Goal: Find specific page/section: Find specific page/section

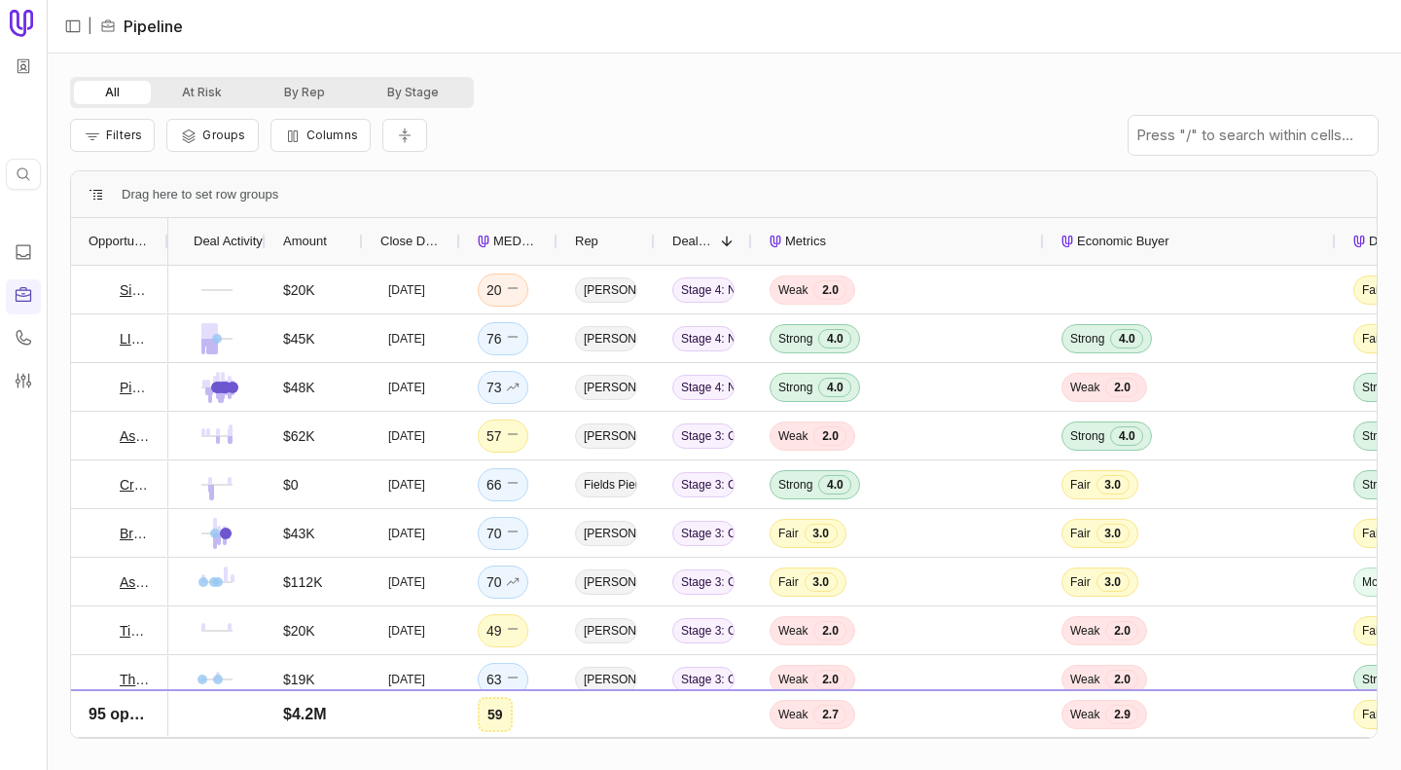
click at [54, 120] on div "All At Risk By Rep By Stage Filters Groups Columns Drag here to set row groups …" at bounding box center [724, 412] width 1354 height 716
click at [50, 113] on div at bounding box center [47, 385] width 7 height 770
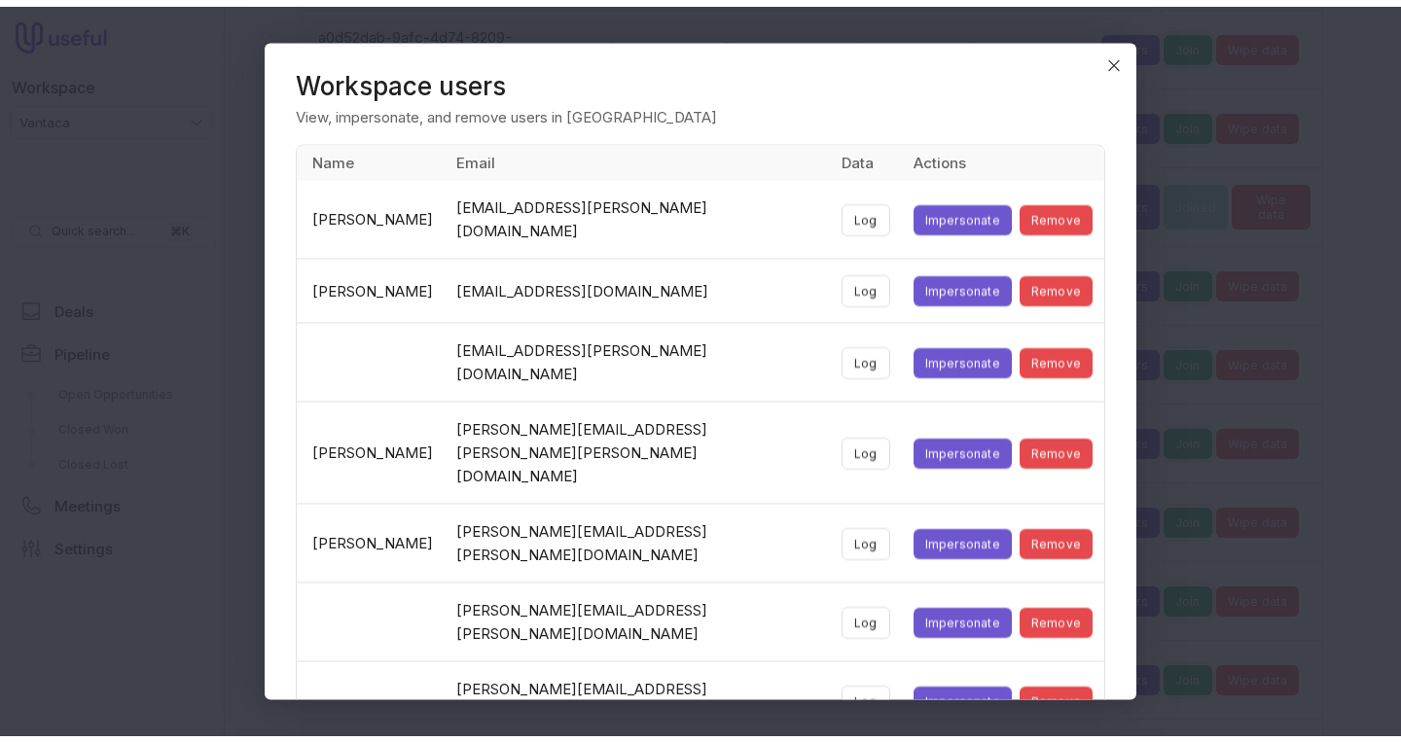
scroll to position [6331, 0]
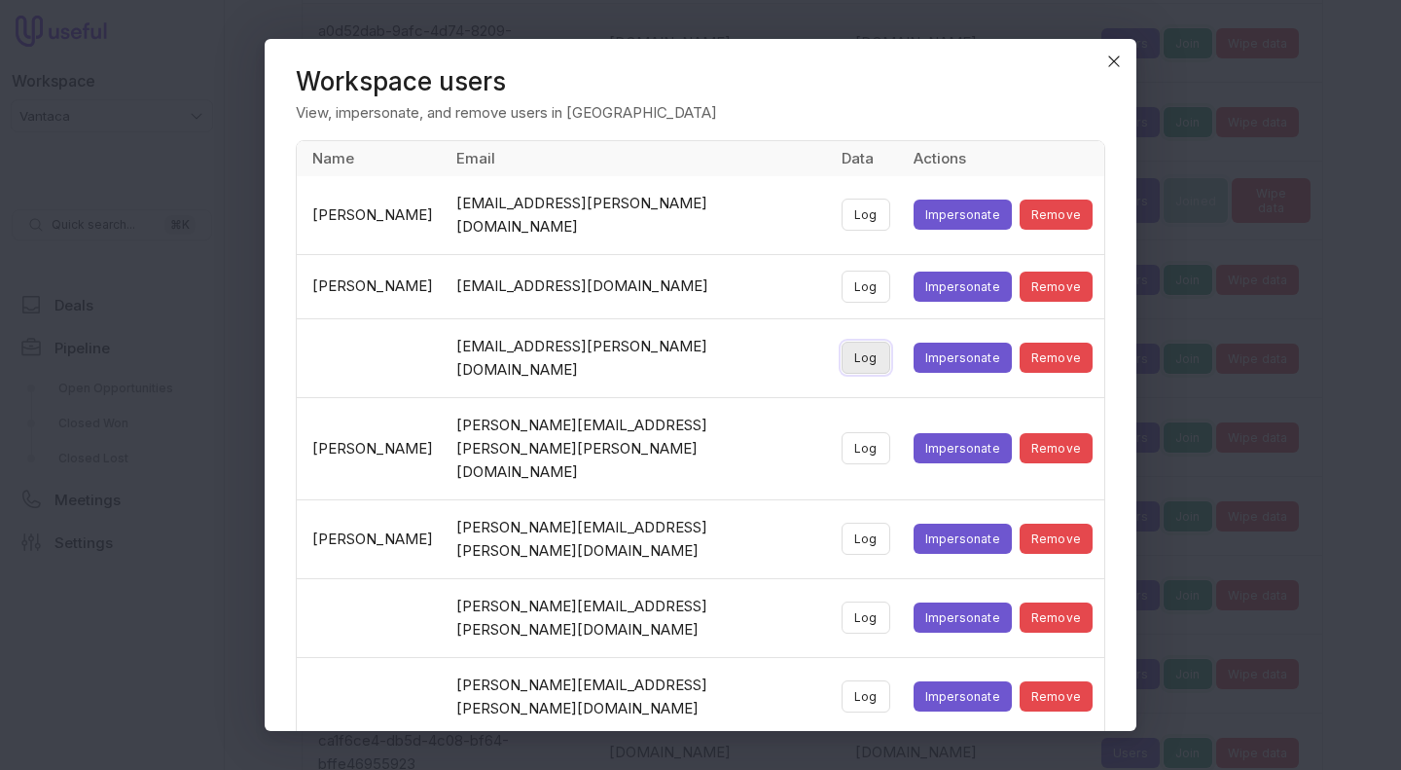
click at [850, 342] on button "Log" at bounding box center [866, 358] width 49 height 32
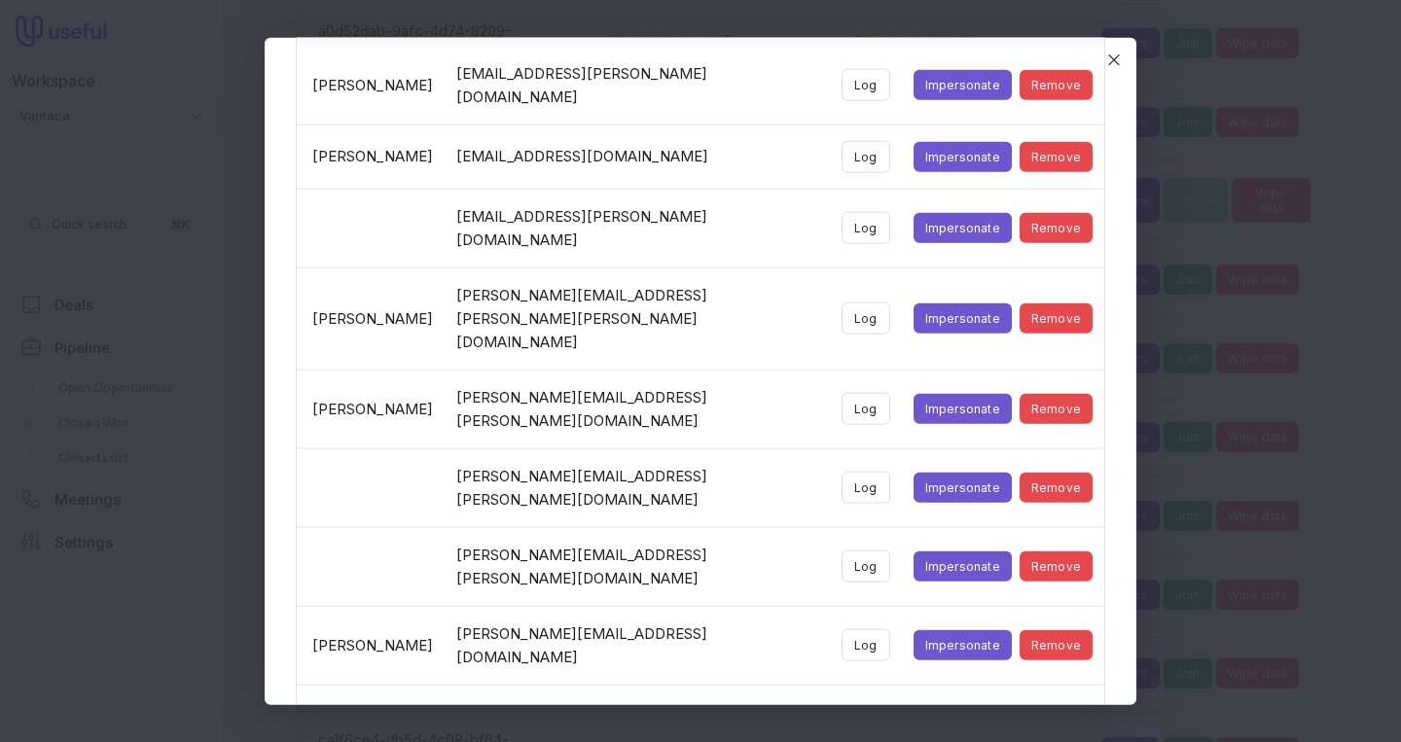
scroll to position [129, 0]
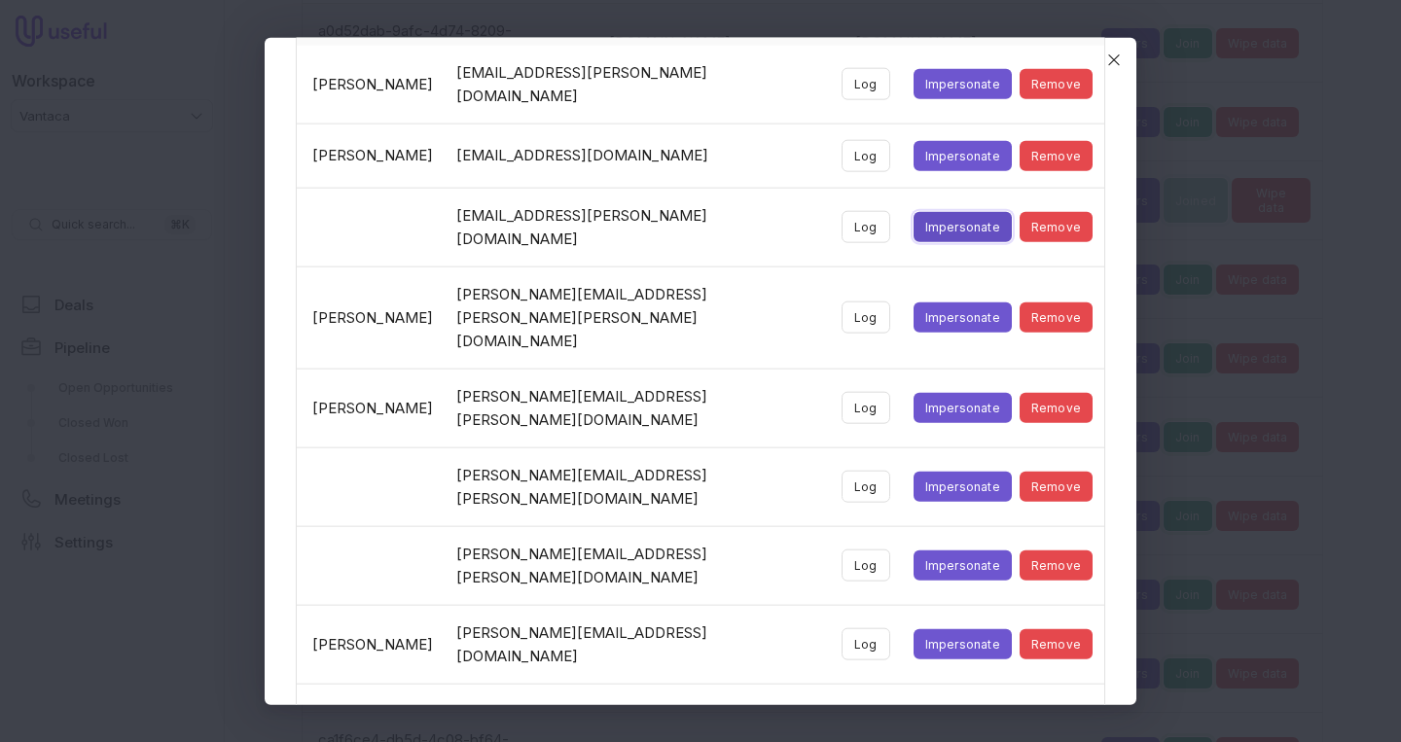
click at [914, 212] on button "Impersonate" at bounding box center [963, 227] width 98 height 30
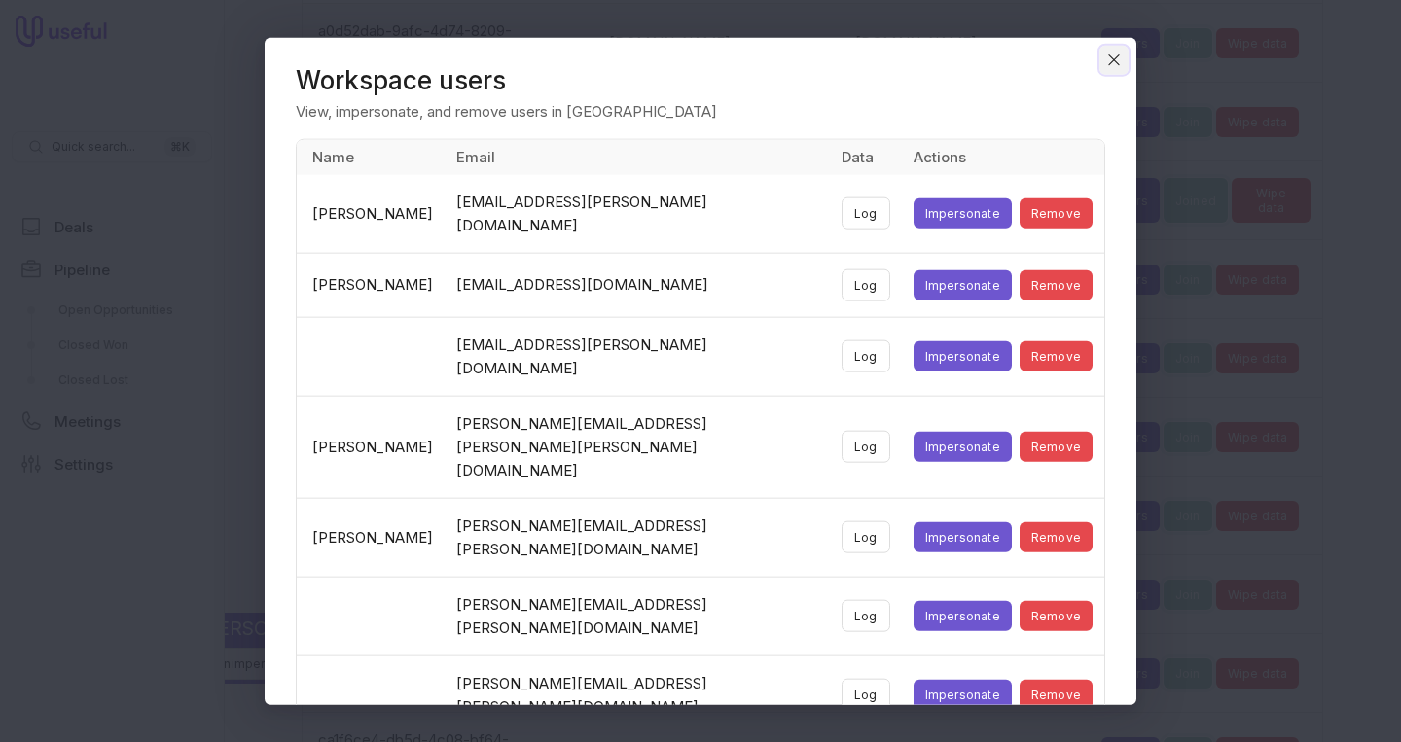
click at [1110, 63] on icon "Close" at bounding box center [1114, 59] width 10 height 10
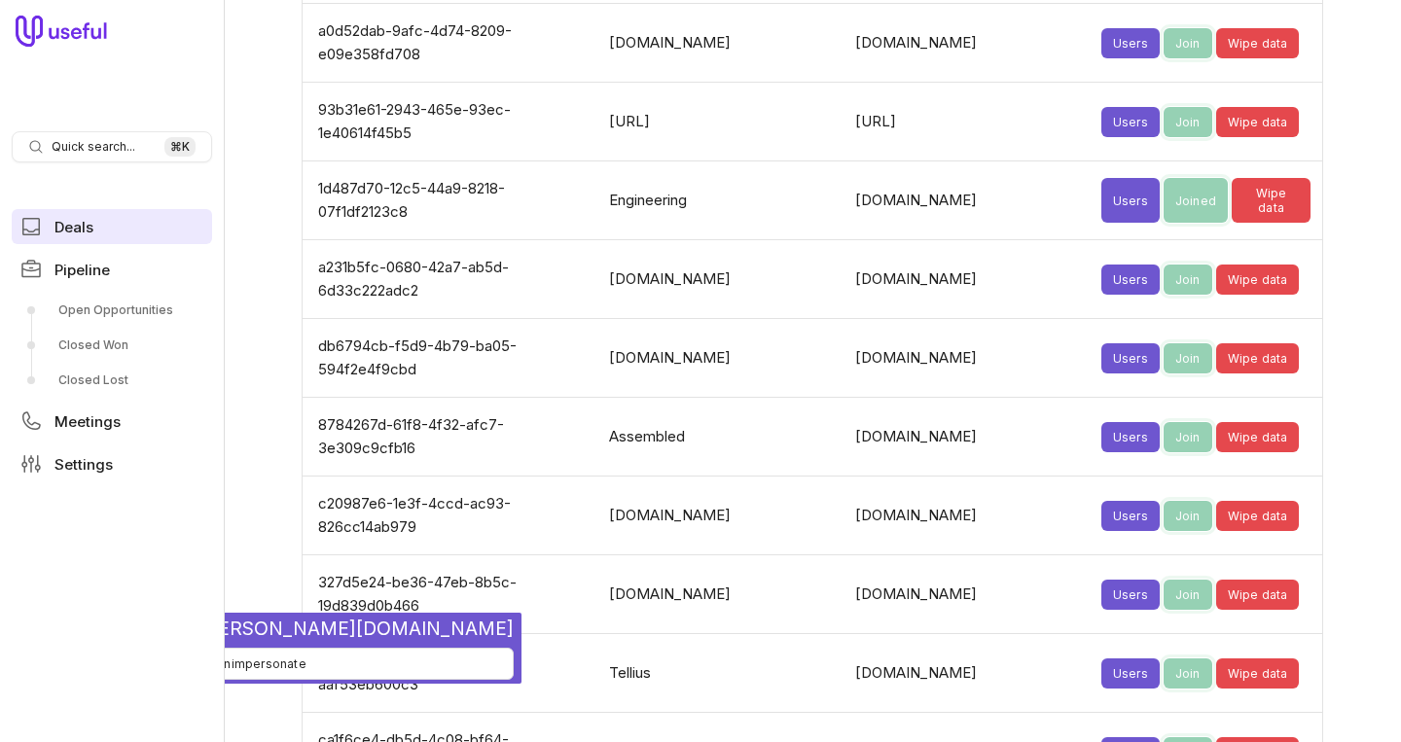
click at [76, 223] on span "Deals" at bounding box center [73, 227] width 39 height 15
